Goal: Communication & Community: Answer question/provide support

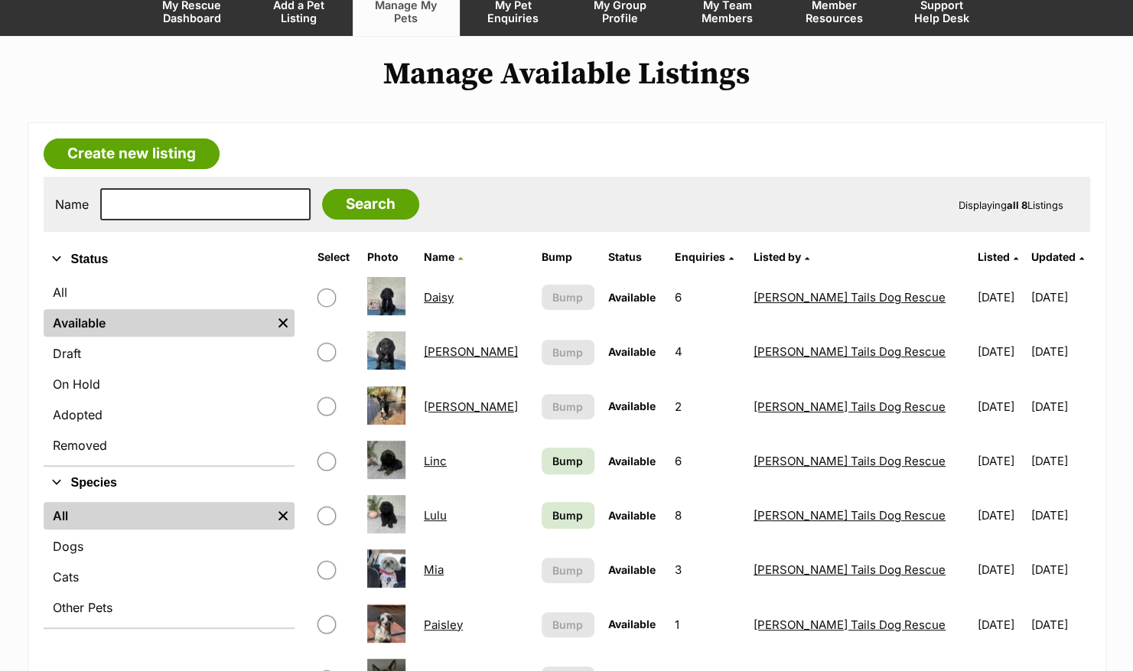
scroll to position [168, 0]
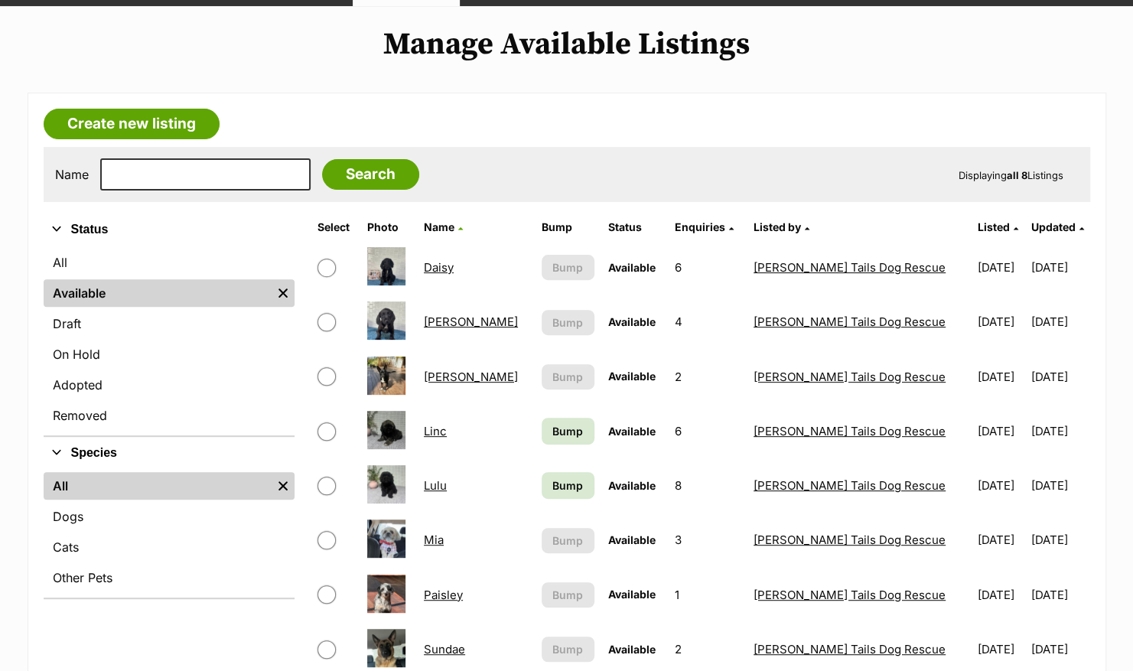
click at [447, 483] on link "Lulu" at bounding box center [435, 485] width 23 height 15
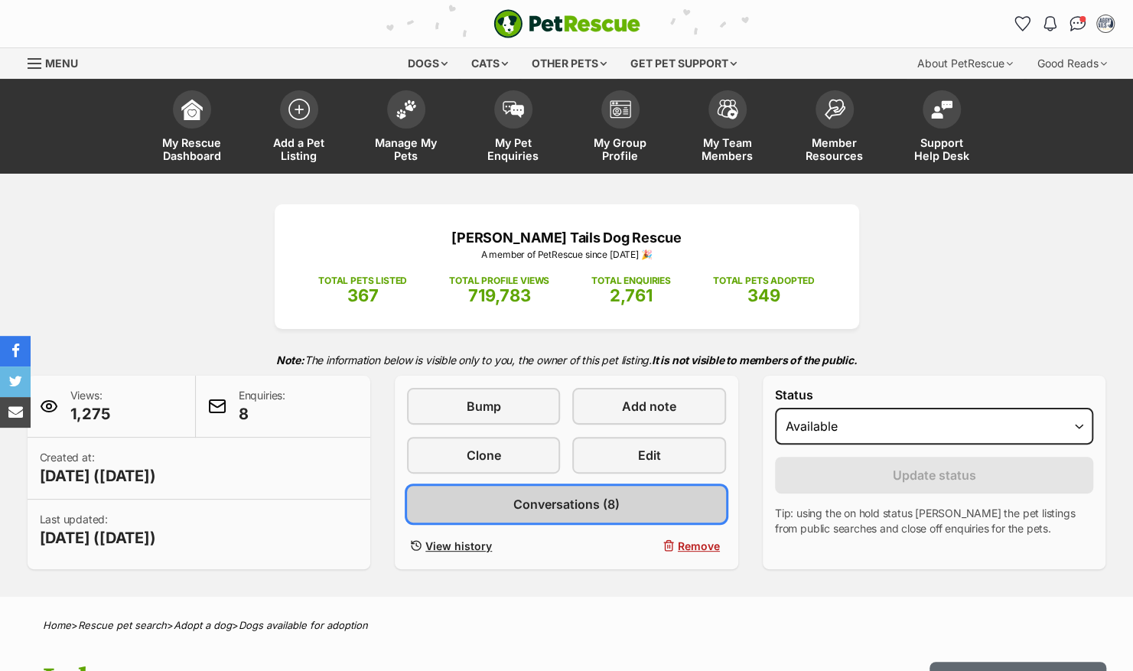
click at [569, 504] on span "Conversations (8)" at bounding box center [566, 504] width 106 height 18
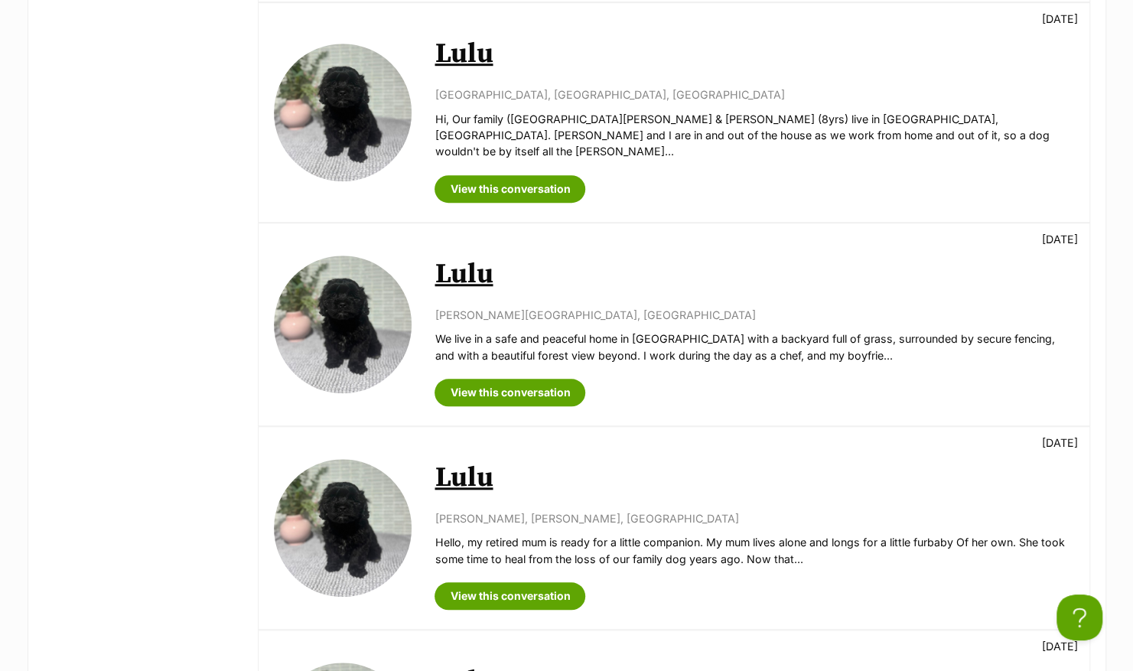
scroll to position [545, 0]
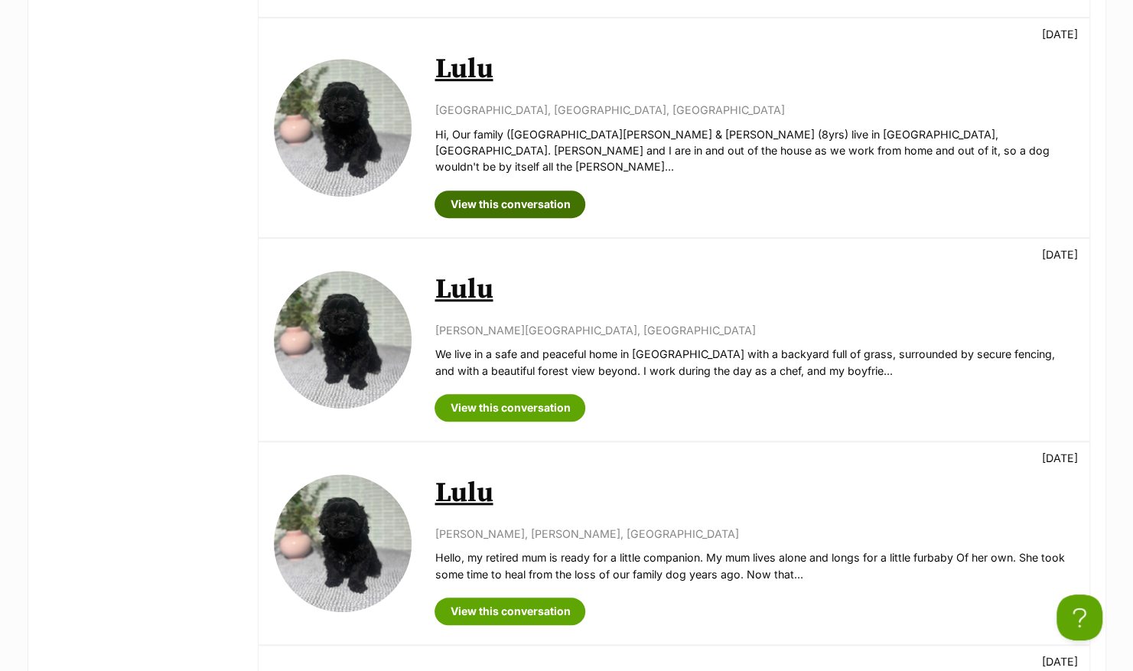
click at [516, 190] on link "View this conversation" at bounding box center [510, 204] width 151 height 28
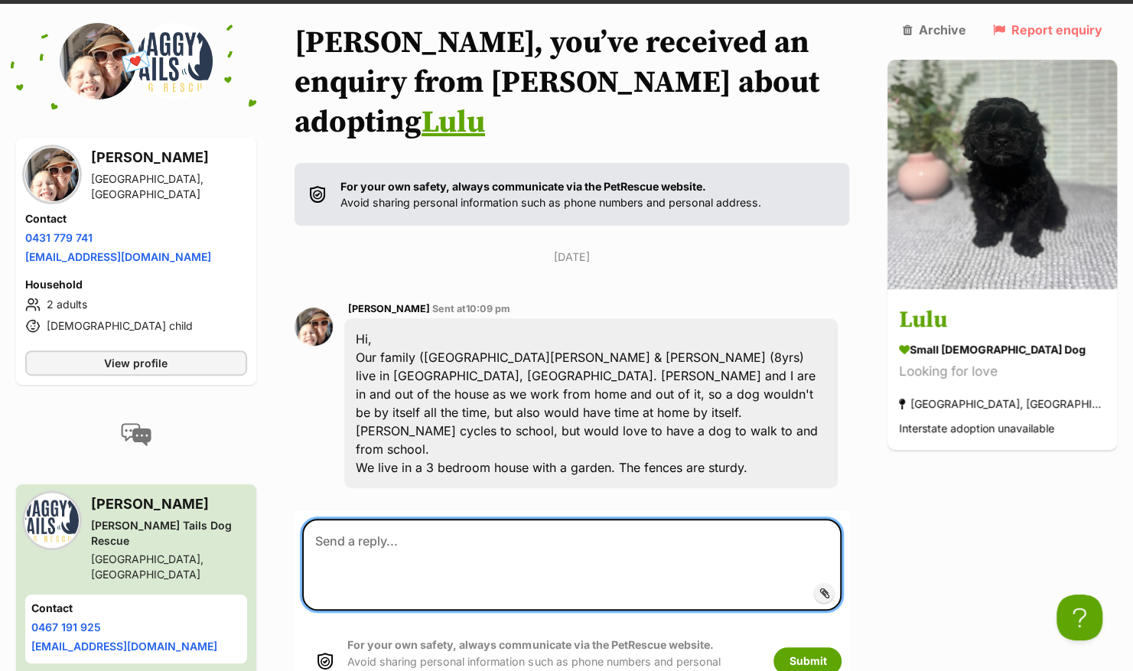
click at [531, 519] on textarea at bounding box center [572, 565] width 540 height 92
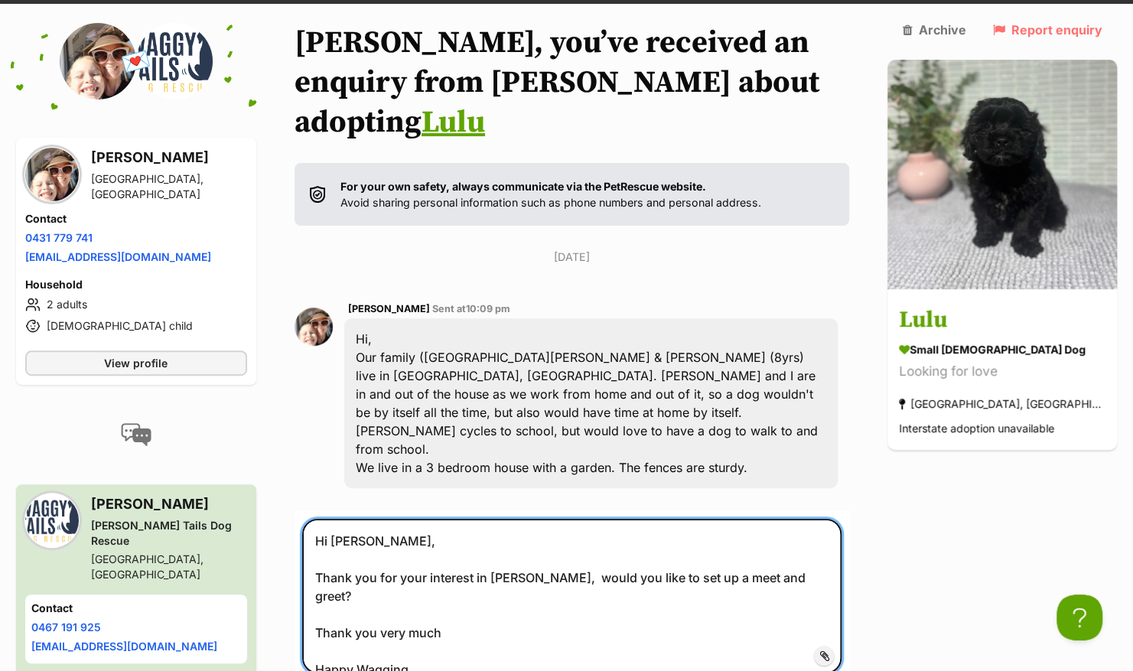
type textarea "Hi Vanessa, Thank you for your interest in Lulu, would you like to set up a mee…"
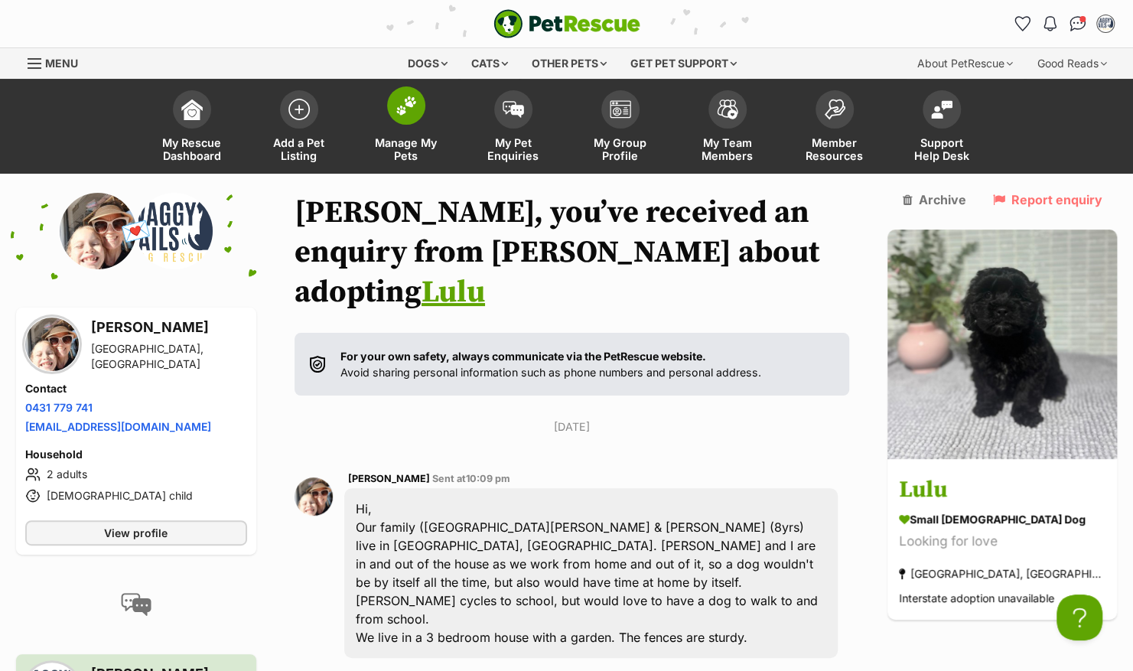
click at [412, 113] on img at bounding box center [406, 106] width 21 height 20
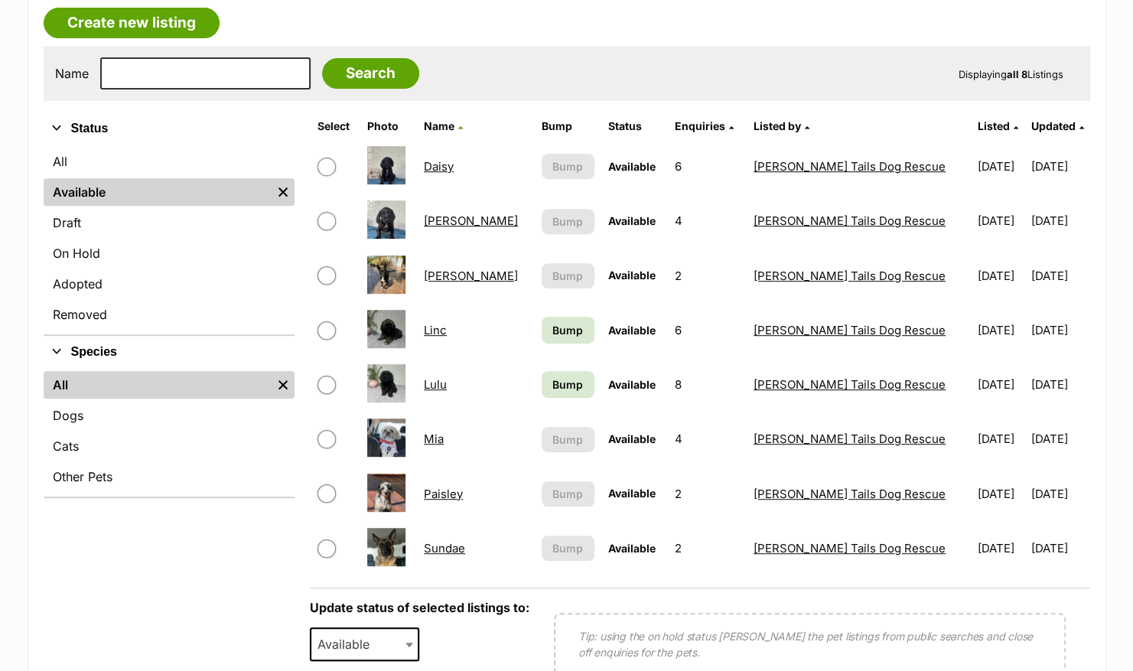
scroll to position [275, 0]
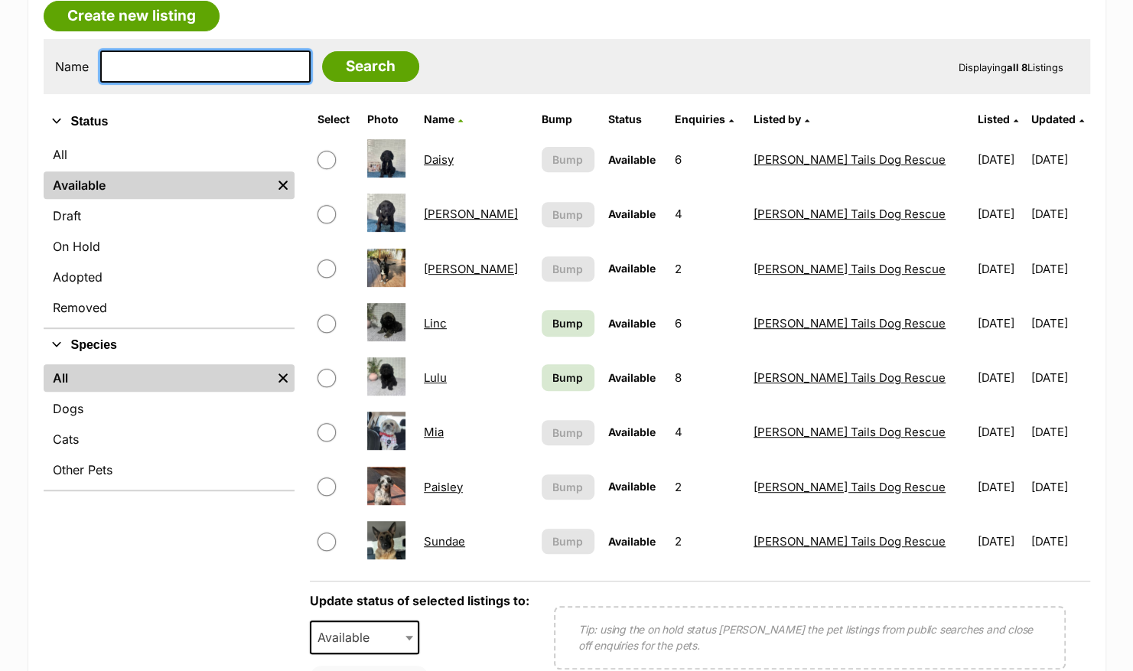
click at [174, 72] on input "text" at bounding box center [205, 66] width 210 height 32
type input "Aria"
click at [322, 51] on input "Search" at bounding box center [370, 66] width 97 height 31
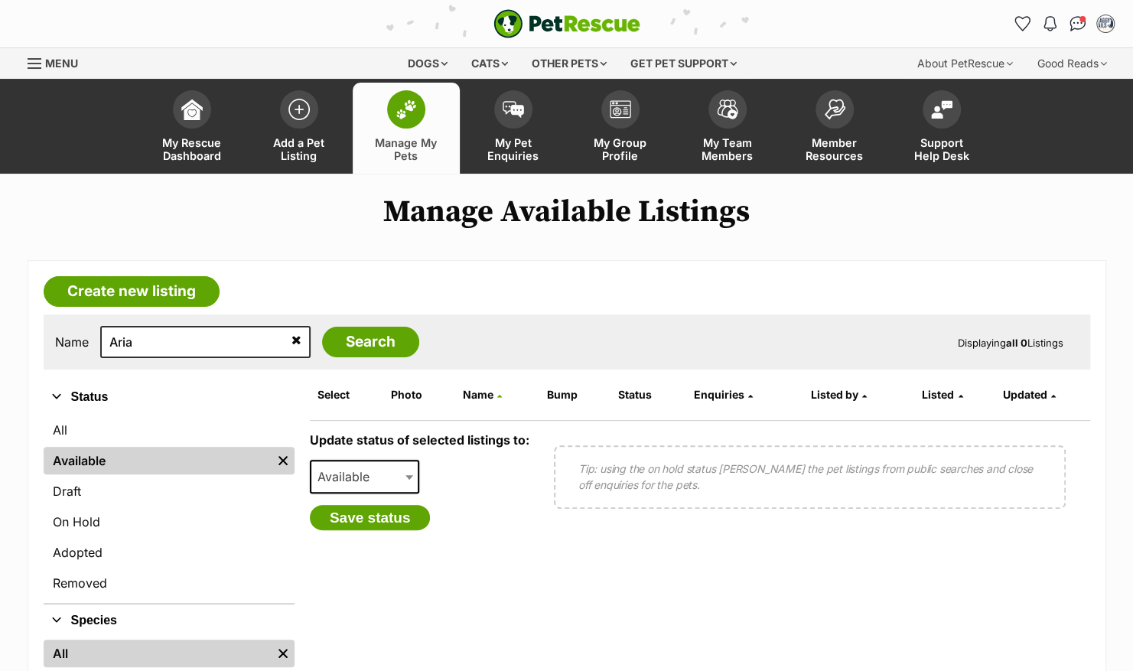
click at [409, 473] on span at bounding box center [410, 477] width 15 height 34
select select "rehomed"
click at [386, 513] on button "Save status" at bounding box center [370, 518] width 121 height 26
click at [403, 474] on span at bounding box center [410, 477] width 15 height 34
select select "rehomed"
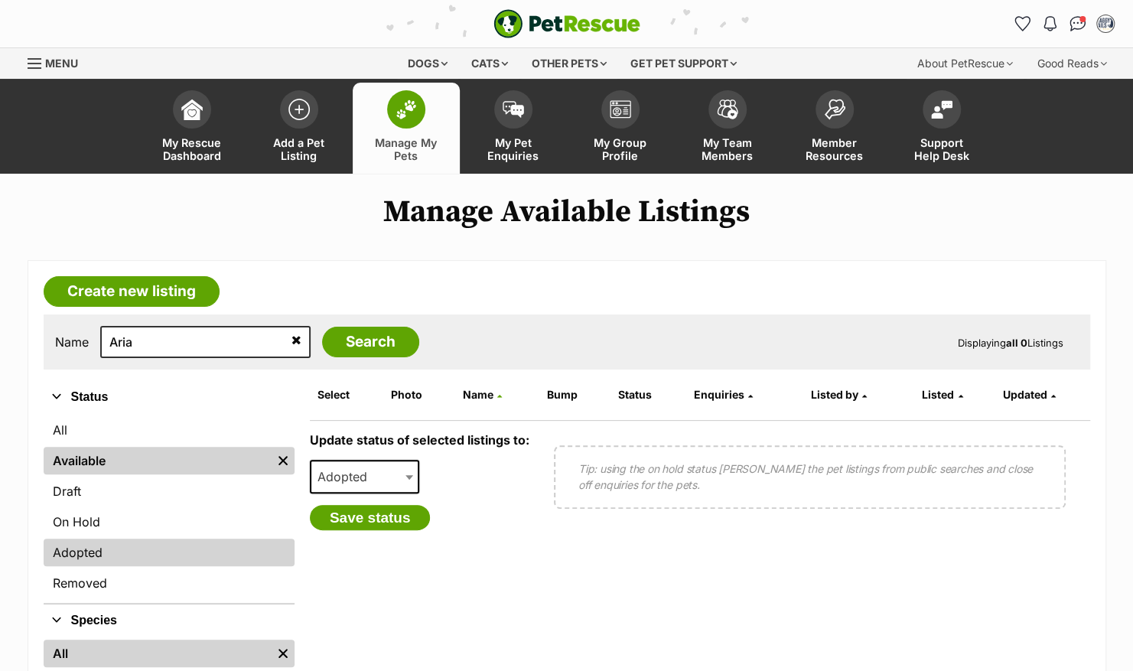
click at [96, 557] on link "Adopted" at bounding box center [169, 553] width 251 height 28
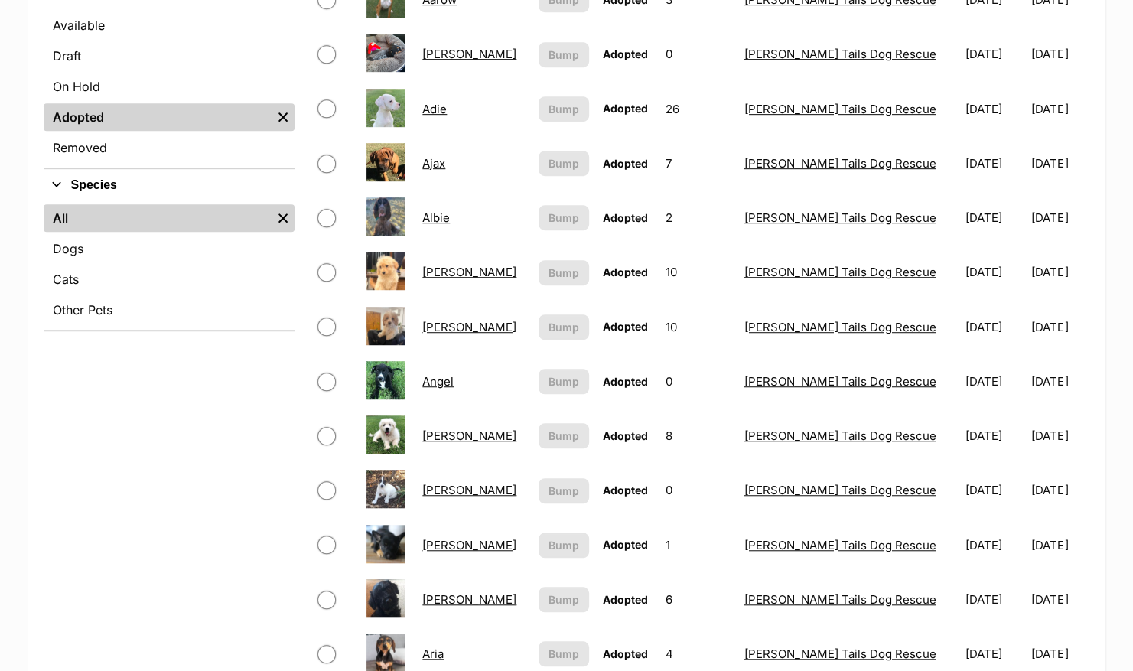
scroll to position [568, 0]
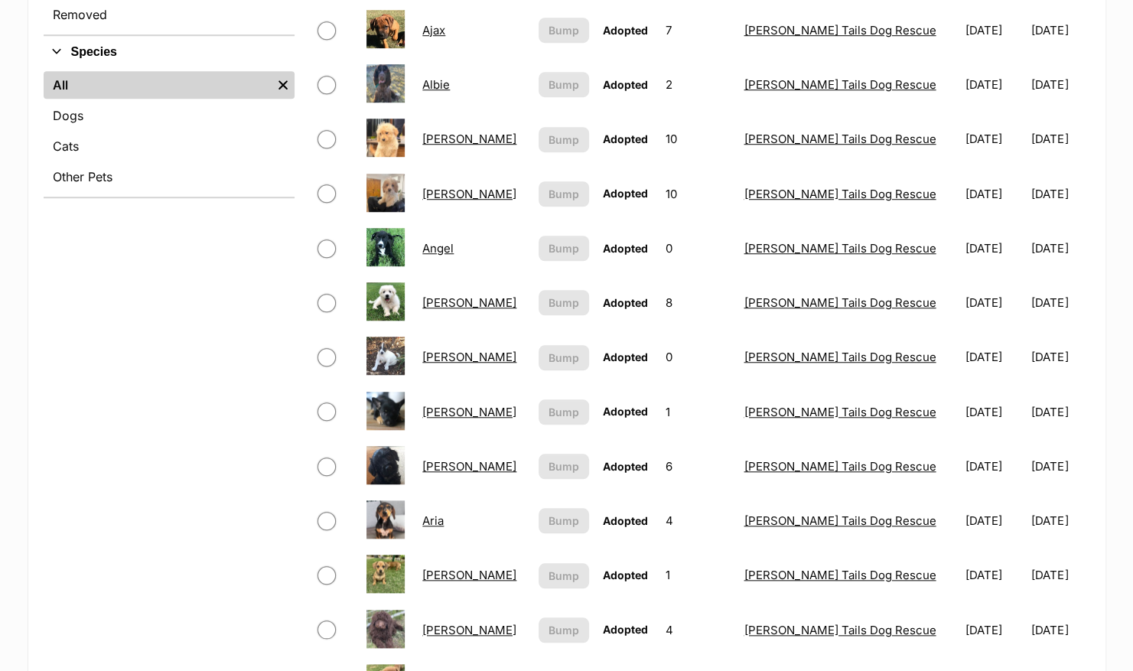
click at [444, 524] on link "Aria" at bounding box center [432, 520] width 21 height 15
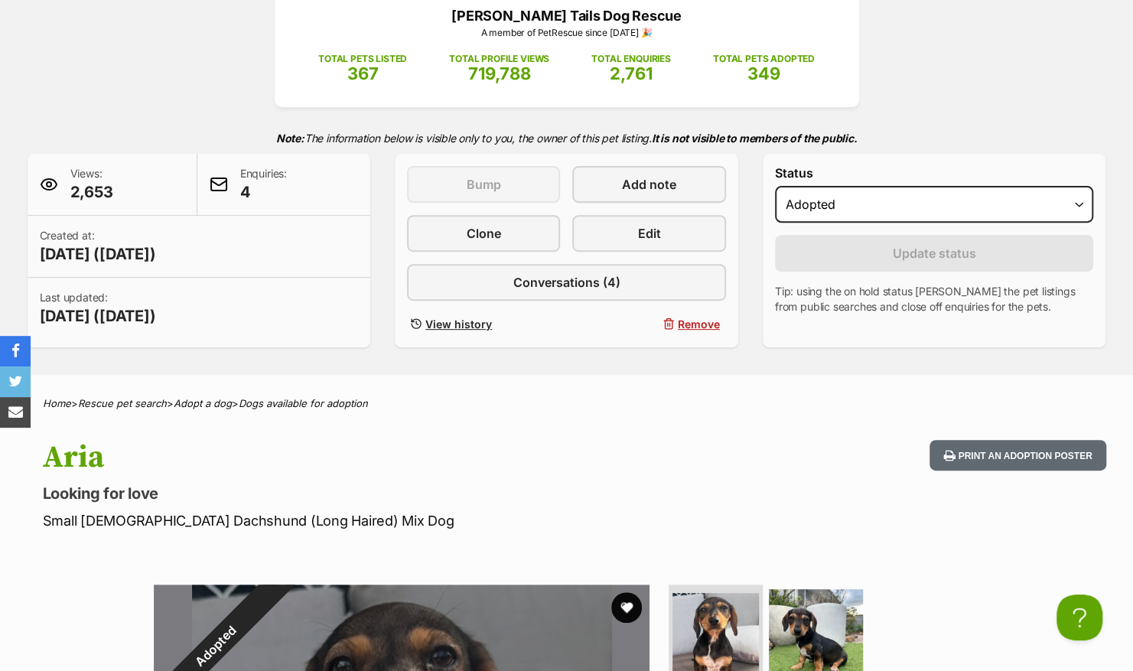
scroll to position [191, 0]
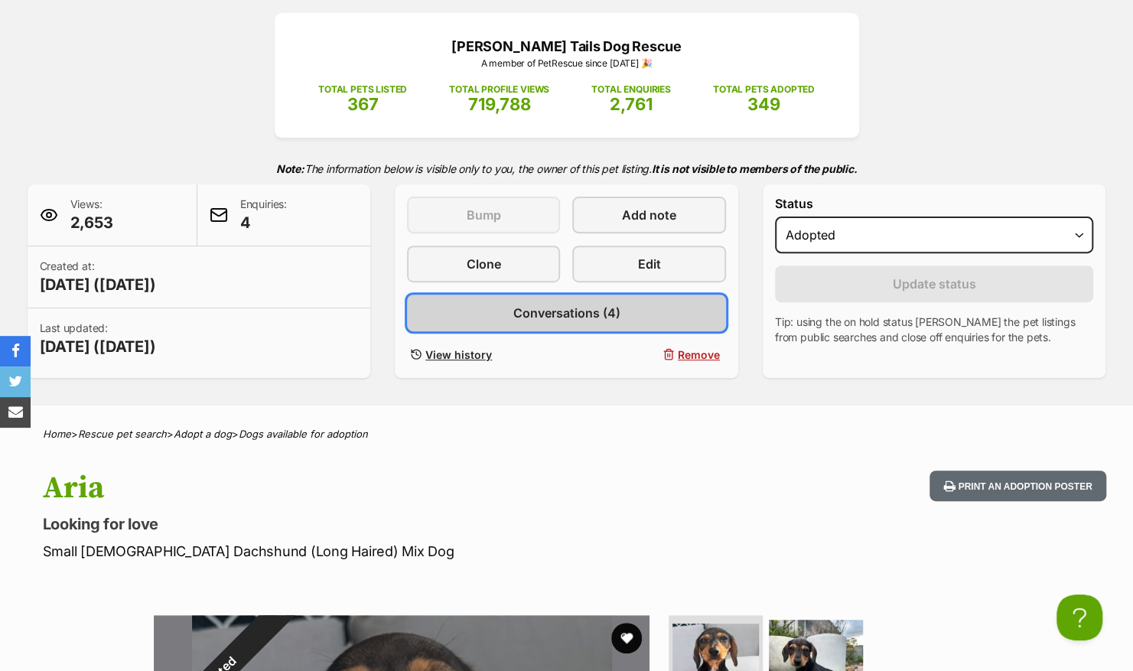
click at [604, 314] on span "Conversations (4)" at bounding box center [566, 313] width 107 height 18
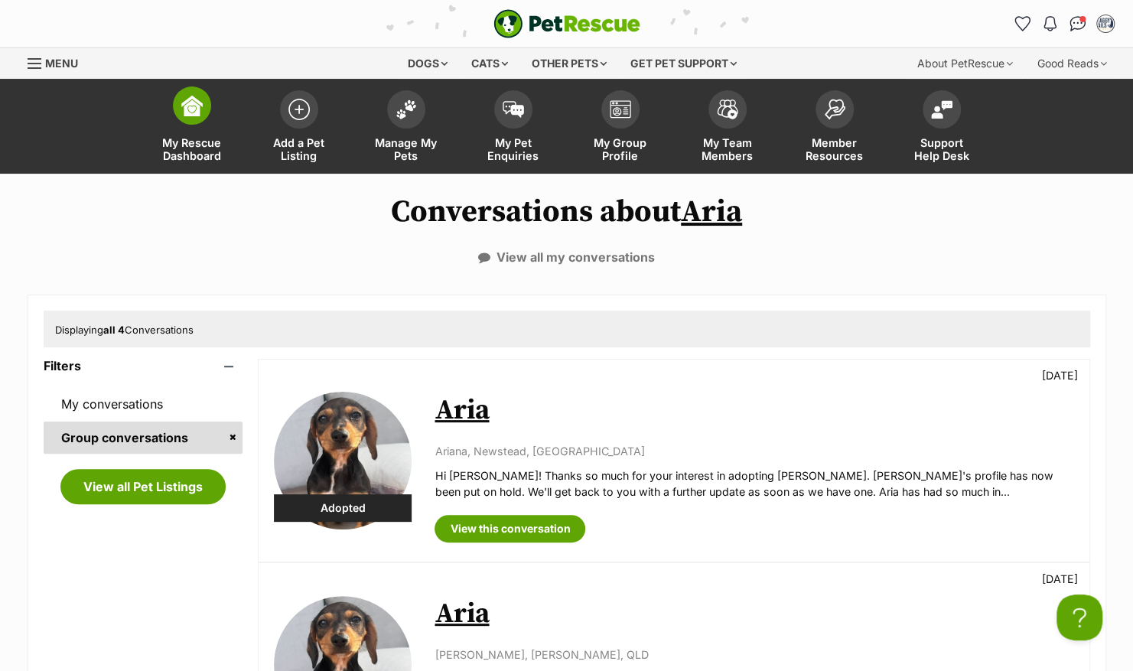
click at [200, 107] on img at bounding box center [191, 105] width 21 height 21
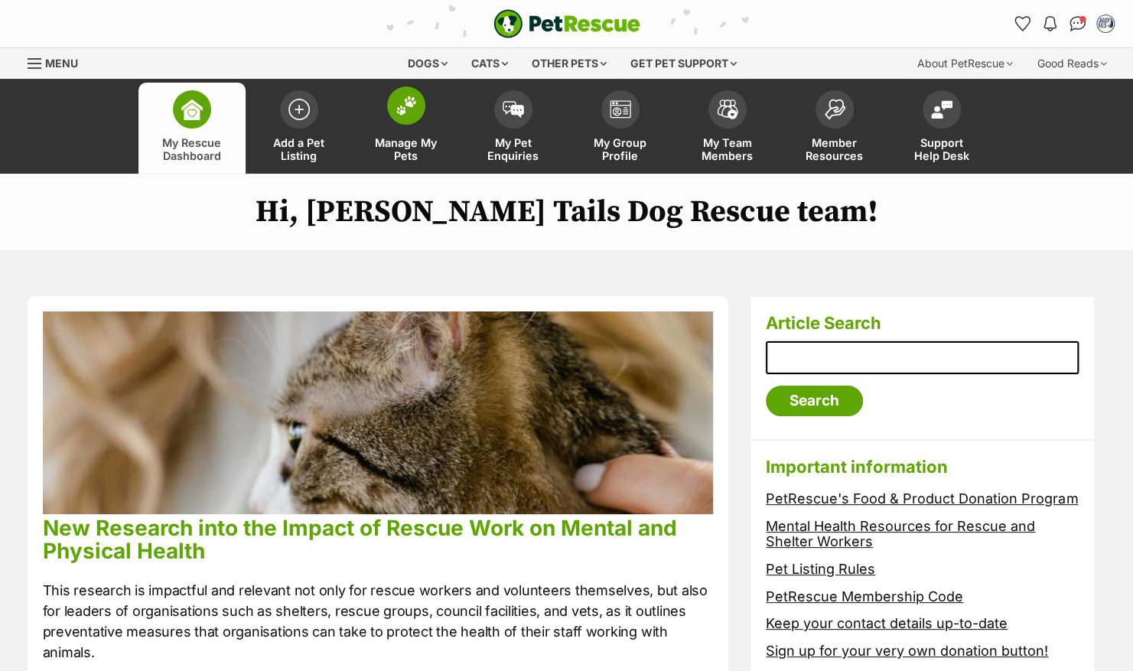
click at [418, 118] on span at bounding box center [406, 105] width 38 height 38
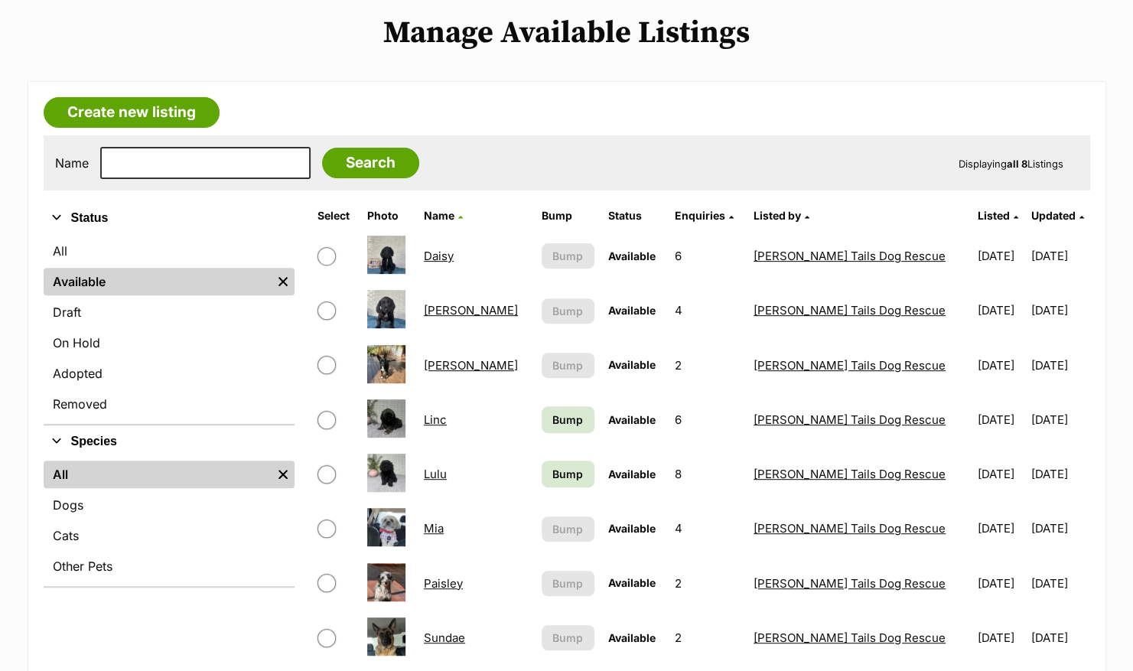
scroll to position [194, 0]
